Goal: Information Seeking & Learning: Learn about a topic

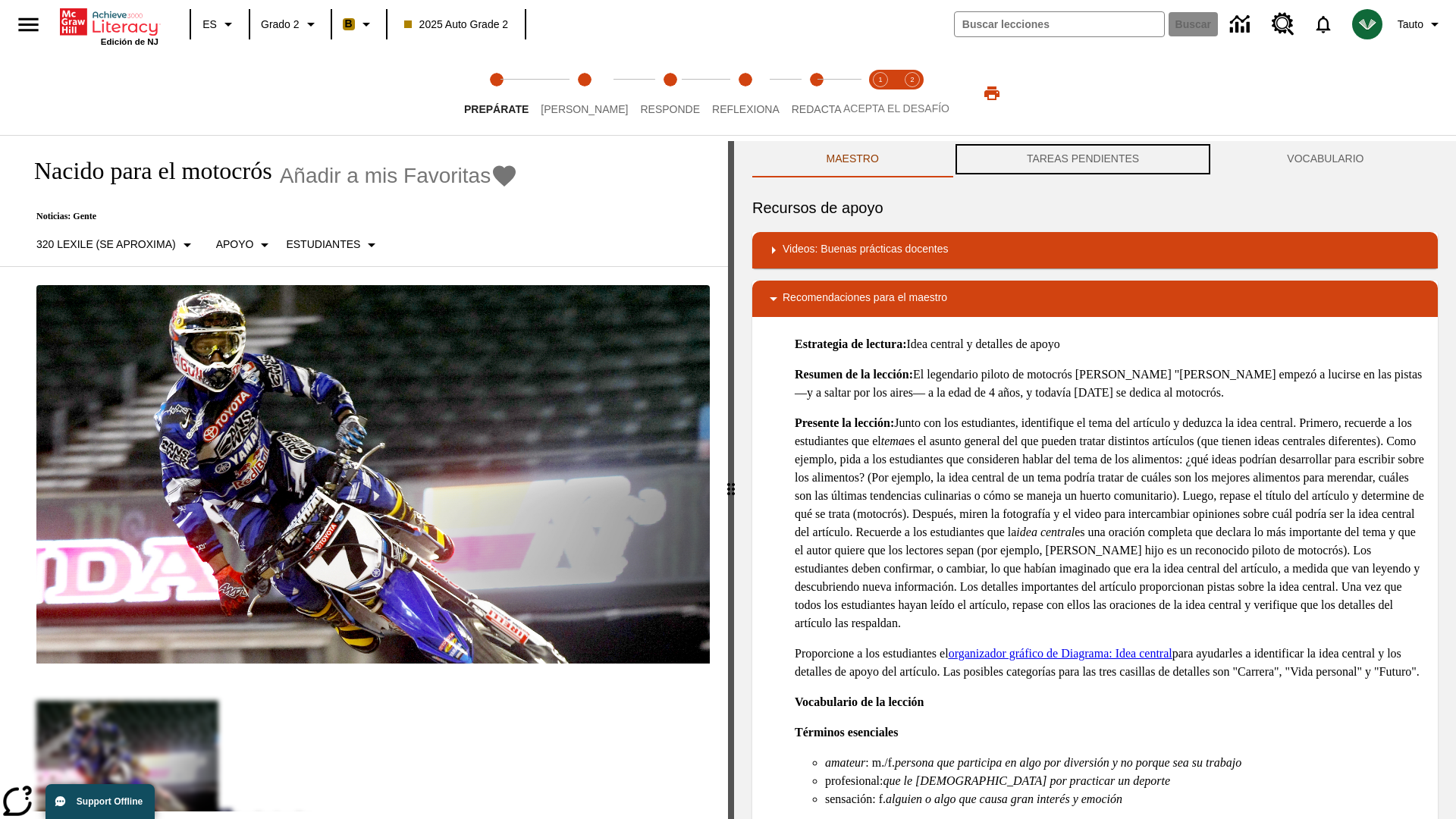
click at [1083, 160] on button "TAREAS PENDIENTES" at bounding box center [1083, 159] width 260 height 36
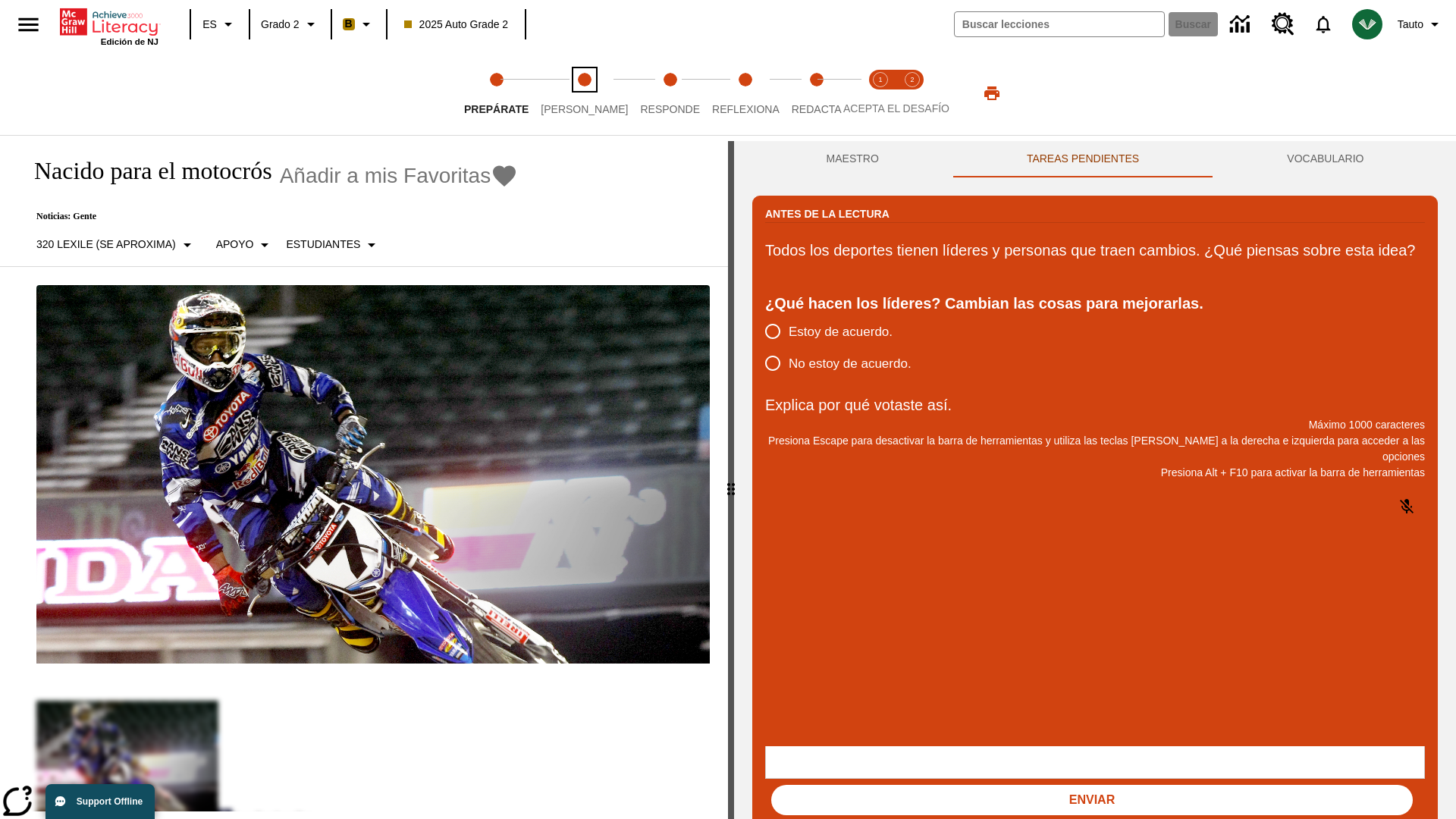
click at [571, 93] on span "Lee" at bounding box center [585, 103] width 87 height 28
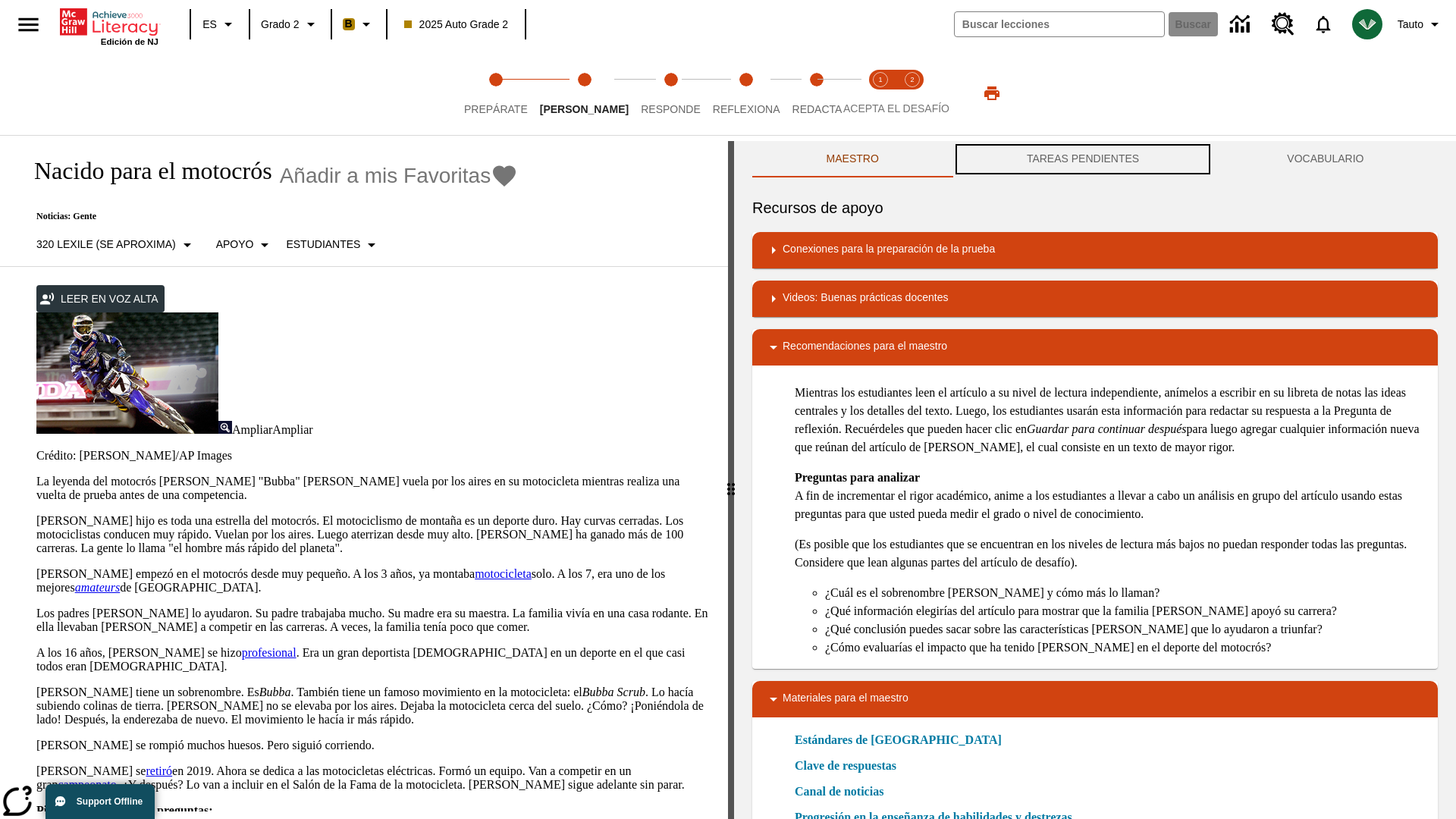
scroll to position [1, 0]
click at [1083, 160] on button "TAREAS PENDIENTES" at bounding box center [1083, 159] width 260 height 36
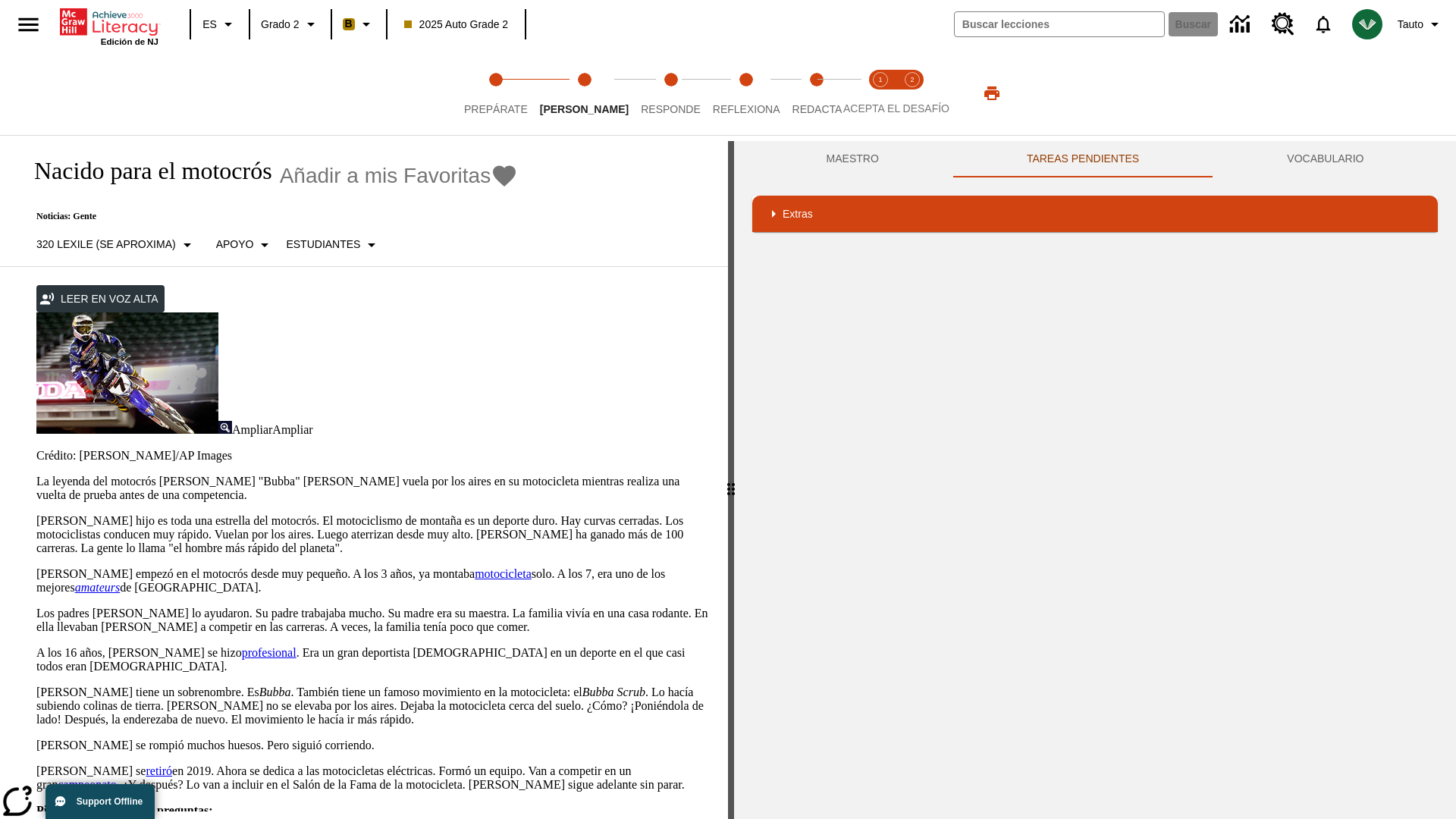
click at [36, 514] on p "James Stewart hijo es toda una estrella del motocrós. El motociclismo de montañ…" at bounding box center [373, 534] width 674 height 41
click at [0, 0] on div "Traducir" at bounding box center [0, 0] width 0 height 0
click at [36, 514] on p "James Stewart hijo es toda una estrella del motocrós. El motociclismo de montañ…" at bounding box center [373, 534] width 674 height 41
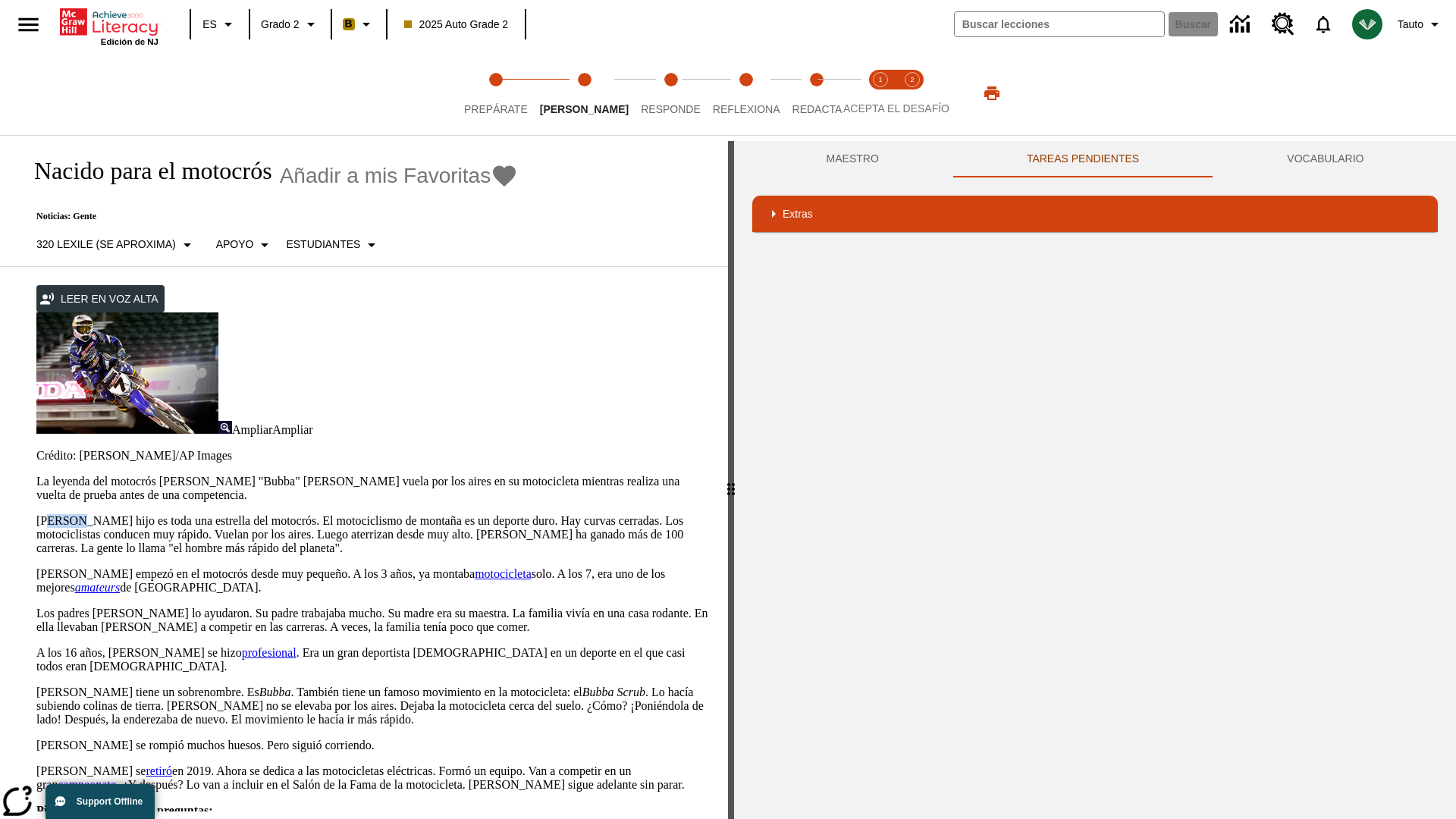
click at [0, 0] on div "Traducir" at bounding box center [0, 0] width 0 height 0
